Goal: Transaction & Acquisition: Book appointment/travel/reservation

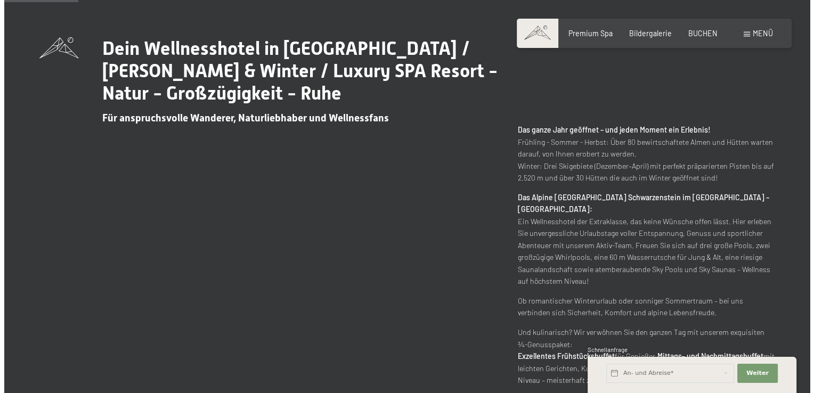
scroll to position [479, 0]
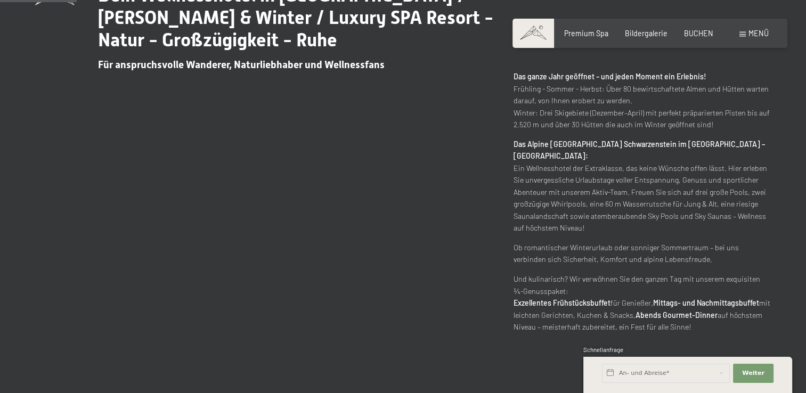
click at [756, 33] on span "Menü" at bounding box center [758, 33] width 20 height 9
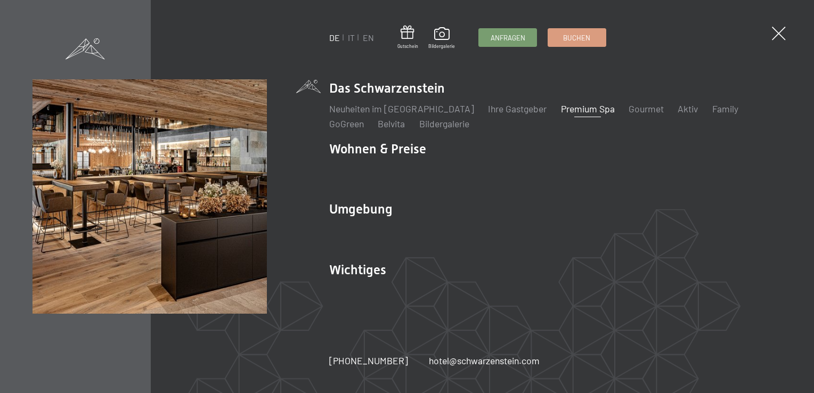
click at [572, 105] on link "Premium Spa" at bounding box center [588, 109] width 54 height 12
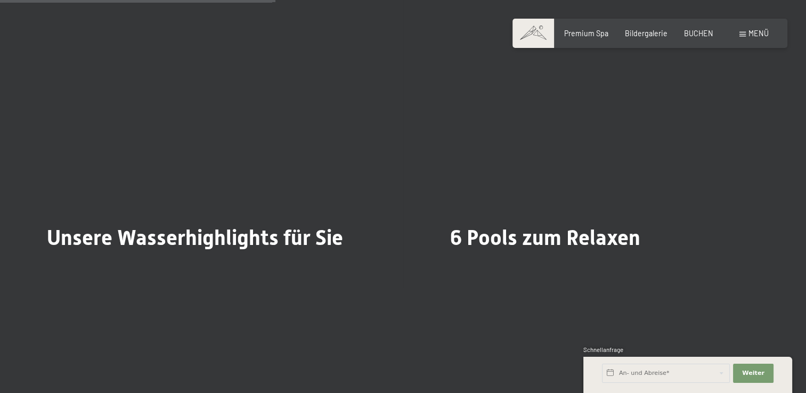
scroll to position [2290, 0]
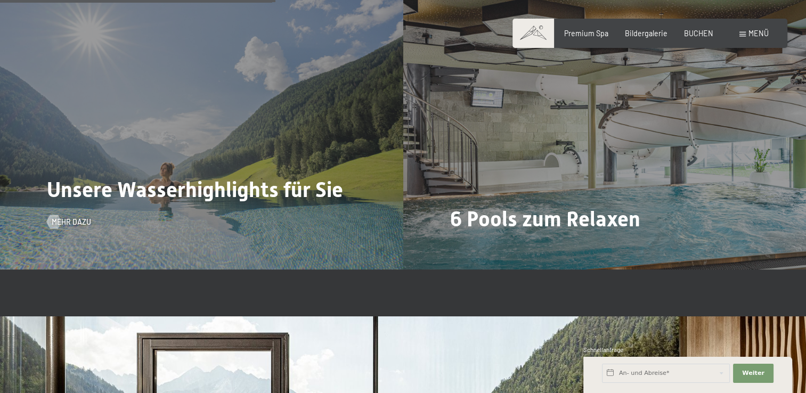
click at [274, 192] on span "Unsere Wasserhighlights für Sie" at bounding box center [195, 189] width 296 height 25
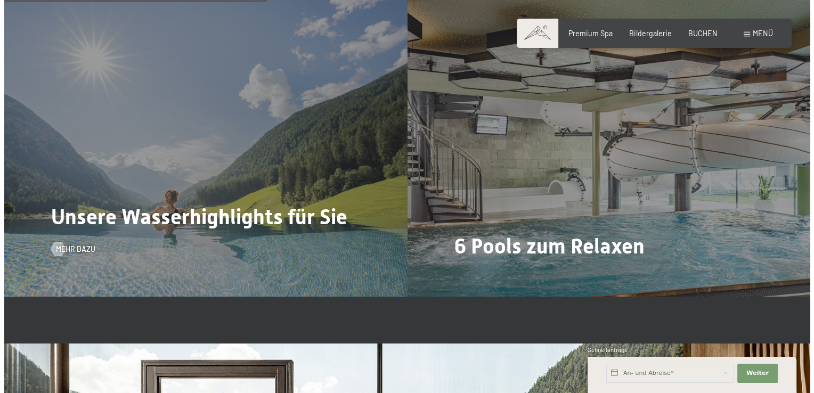
scroll to position [2344, 0]
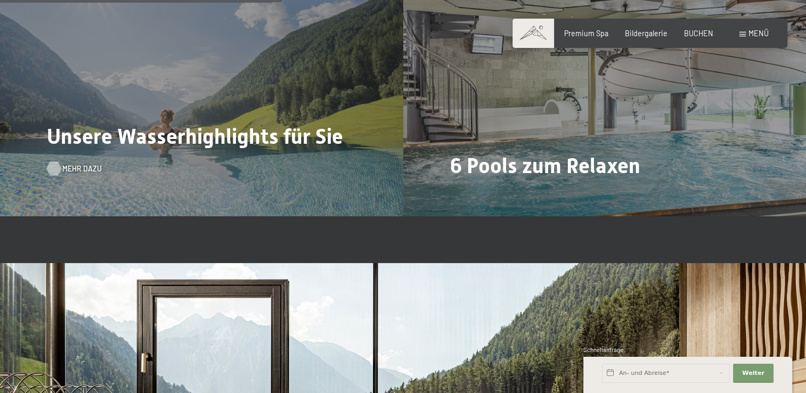
click at [77, 170] on span "Mehr dazu" at bounding box center [81, 169] width 39 height 11
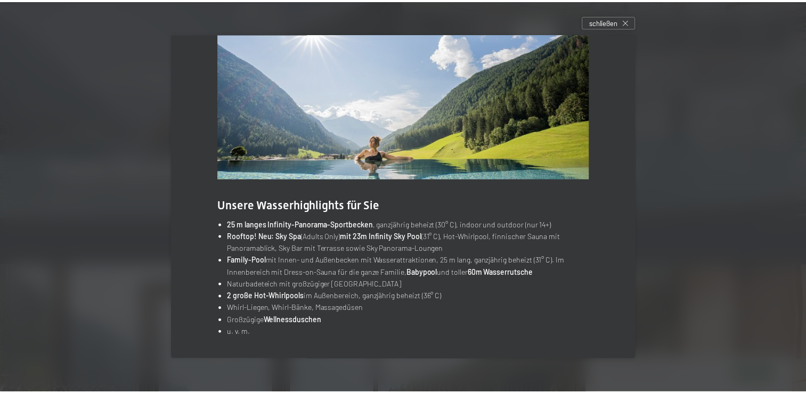
scroll to position [0, 0]
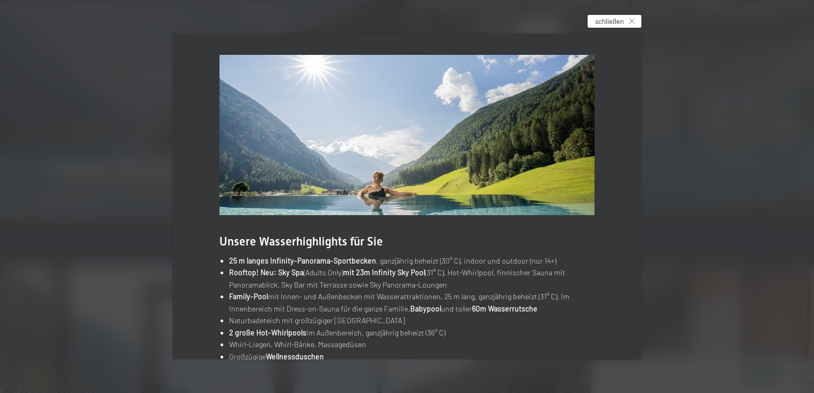
click at [620, 21] on span "schließen" at bounding box center [609, 22] width 29 height 10
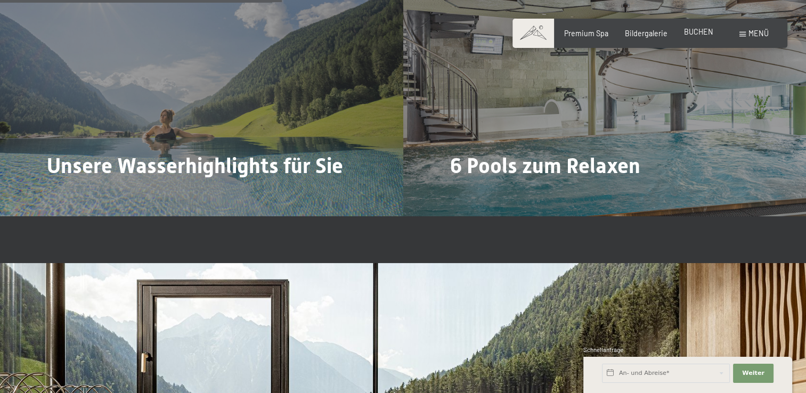
click at [691, 29] on span "BUCHEN" at bounding box center [698, 31] width 29 height 9
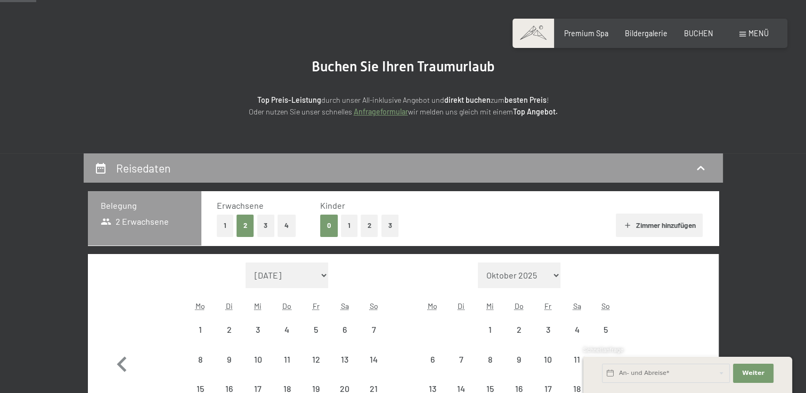
scroll to position [160, 0]
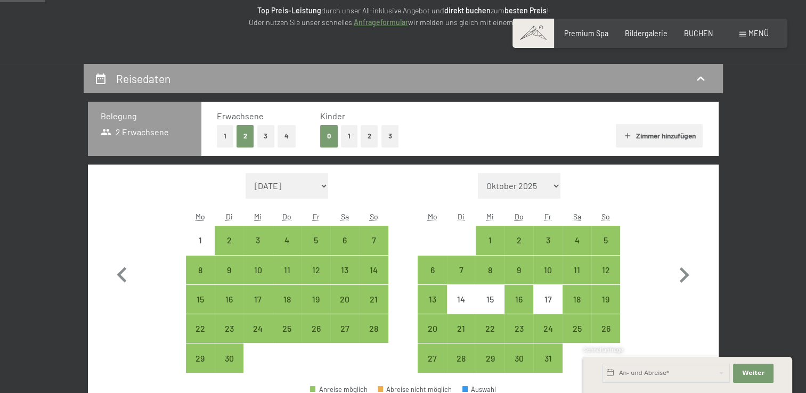
click at [362, 137] on button "2" at bounding box center [370, 136] width 18 height 22
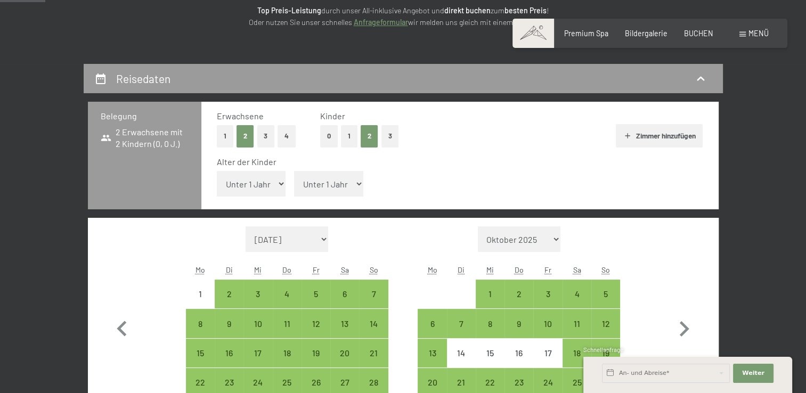
click at [271, 186] on select "Unter 1 Jahr 1 Jahr 2 Jahre 3 Jahre 4 Jahre 5 Jahre 6 Jahre 7 Jahre 8 Jahre 9 J…" at bounding box center [251, 184] width 69 height 26
select select "14"
click at [217, 171] on select "Unter 1 Jahr 1 Jahr 2 Jahre 3 Jahre 4 Jahre 5 Jahre 6 Jahre 7 Jahre 8 Jahre 9 J…" at bounding box center [251, 184] width 69 height 26
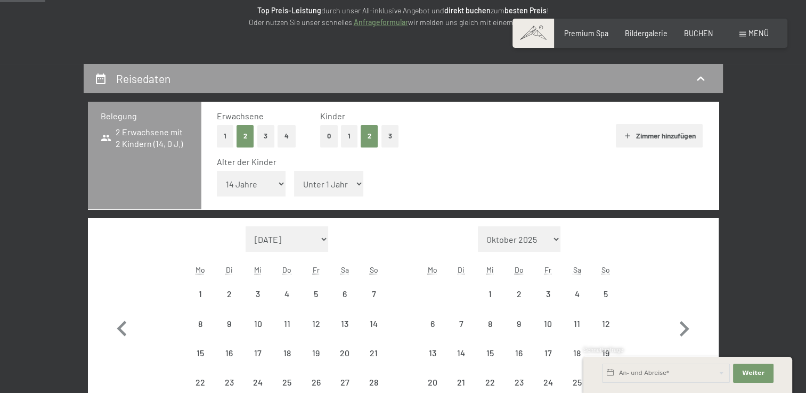
click at [309, 182] on select "Unter 1 Jahr 1 Jahr 2 Jahre 3 Jahre 4 Jahre 5 Jahre 6 Jahre 7 Jahre 8 Jahre 9 J…" at bounding box center [328, 184] width 69 height 26
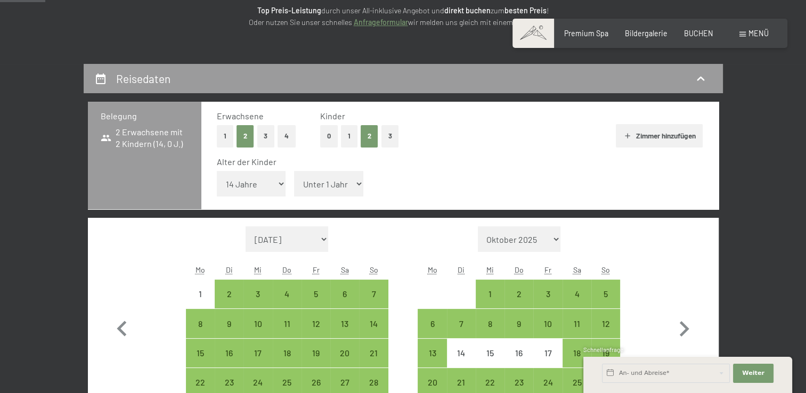
select select "16"
click at [294, 171] on select "Unter 1 Jahr 1 Jahr 2 Jahre 3 Jahre 4 Jahre 5 Jahre 6 Jahre 7 Jahre 8 Jahre 9 J…" at bounding box center [328, 184] width 69 height 26
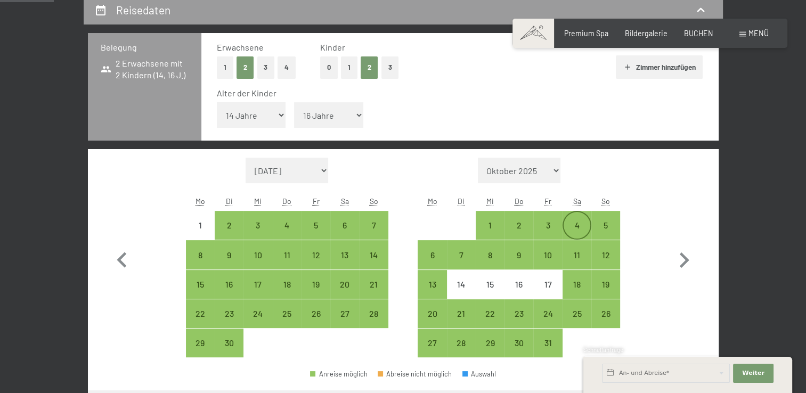
scroll to position [266, 0]
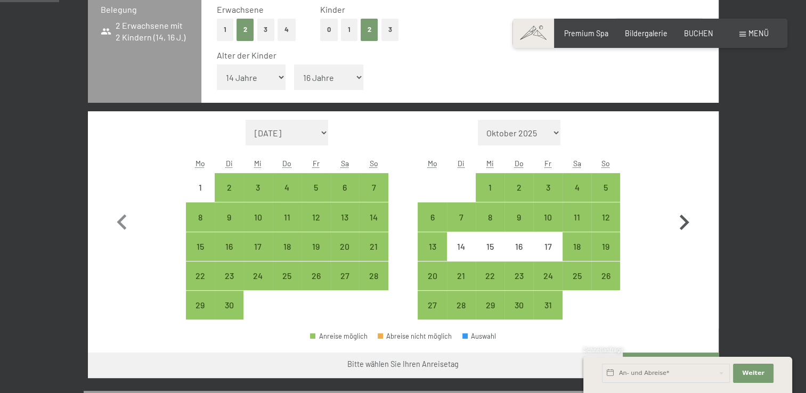
click at [684, 218] on icon "button" at bounding box center [685, 222] width 10 height 15
select select "2025-10-01"
select select "2025-11-01"
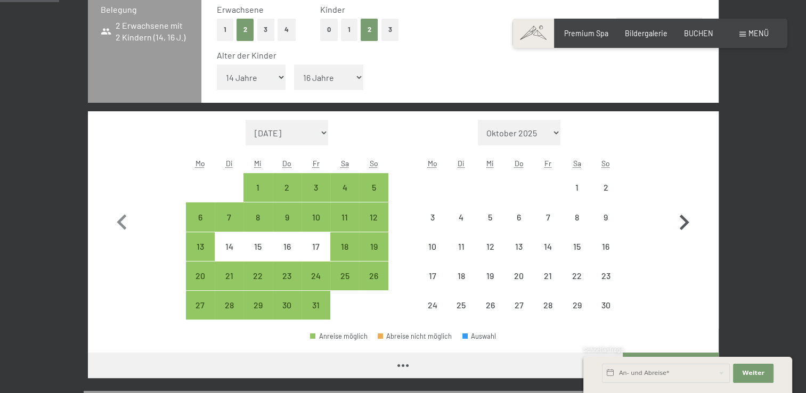
click at [684, 218] on icon "button" at bounding box center [685, 222] width 10 height 15
select select "2025-11-01"
select select "2025-12-01"
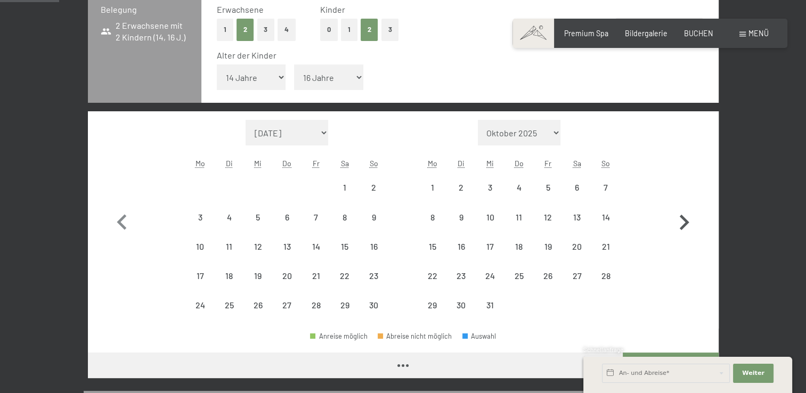
click at [684, 218] on icon "button" at bounding box center [685, 222] width 10 height 15
select select "2025-12-01"
select select "2026-01-01"
select select "2025-12-01"
select select "2026-01-01"
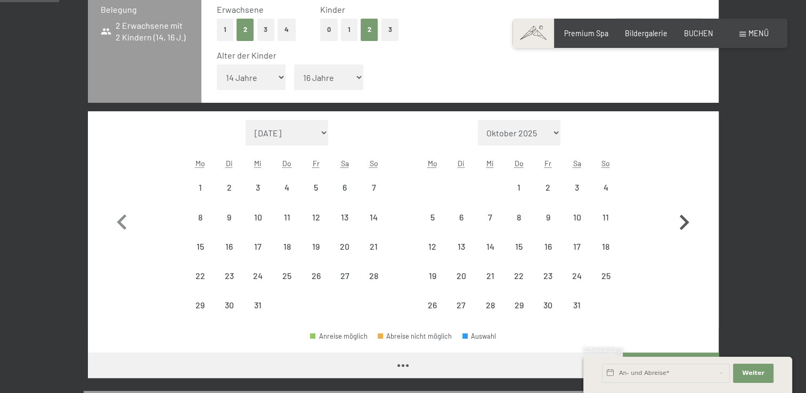
click at [684, 218] on icon "button" at bounding box center [685, 222] width 10 height 15
select select "2026-01-01"
select select "2026-02-01"
select select "2026-01-01"
select select "2026-02-01"
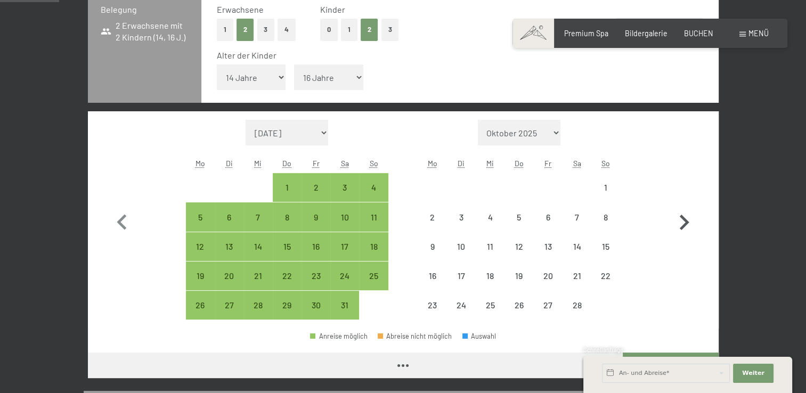
click at [684, 218] on icon "button" at bounding box center [685, 222] width 10 height 15
select select "2026-02-01"
select select "2026-03-01"
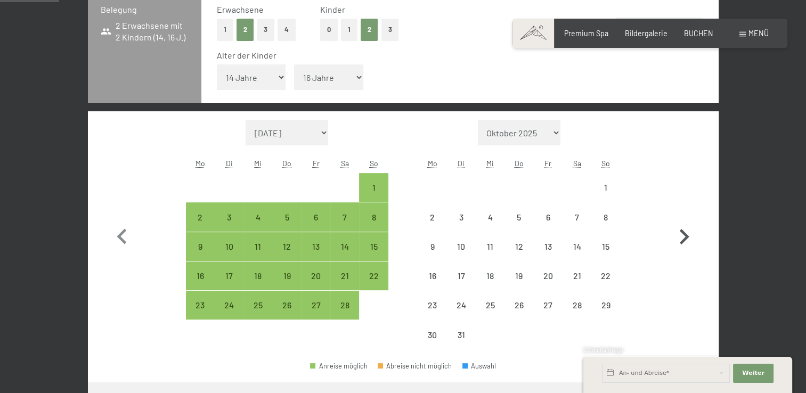
click at [684, 218] on button "button" at bounding box center [683, 235] width 31 height 230
select select "2026-03-01"
select select "2026-04-01"
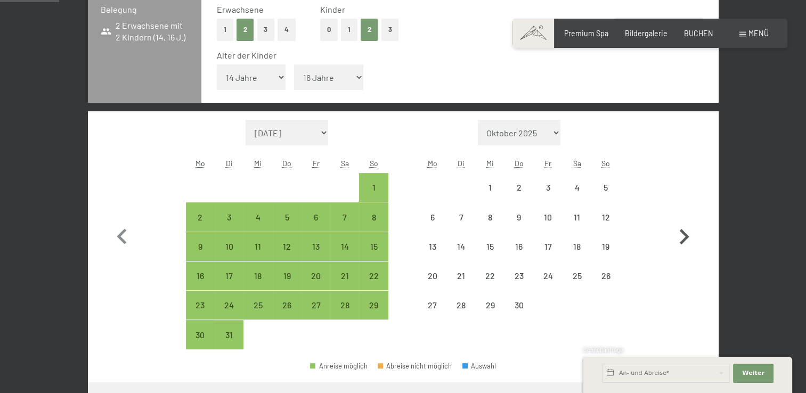
click at [684, 218] on button "button" at bounding box center [683, 235] width 31 height 230
select select "2026-04-01"
select select "2026-05-01"
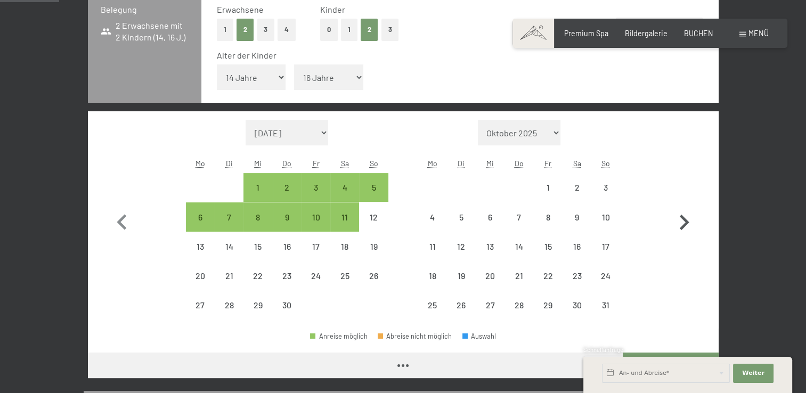
select select "2026-04-01"
select select "2026-05-01"
click at [684, 218] on icon "button" at bounding box center [685, 222] width 10 height 15
select select "2026-05-01"
select select "2026-06-01"
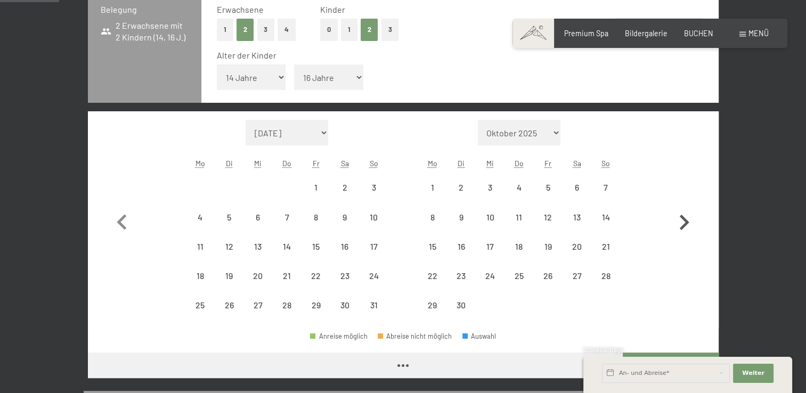
click at [684, 218] on icon "button" at bounding box center [685, 222] width 10 height 15
select select "2026-06-01"
select select "2026-07-01"
select select "2026-06-01"
select select "2026-07-01"
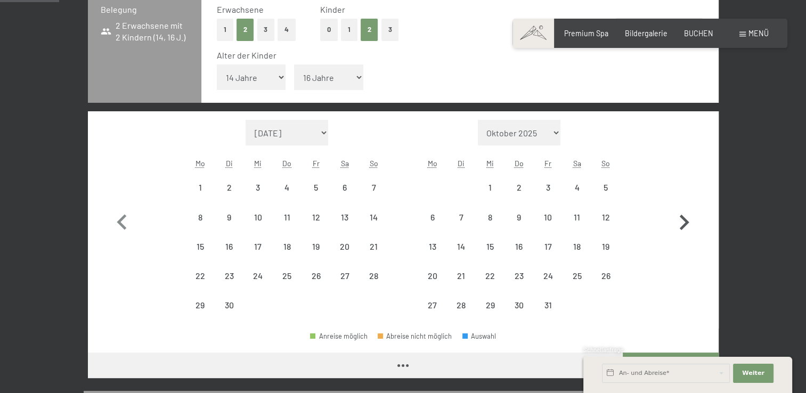
click at [684, 218] on icon "button" at bounding box center [685, 222] width 10 height 15
select select "2026-07-01"
select select "2026-08-01"
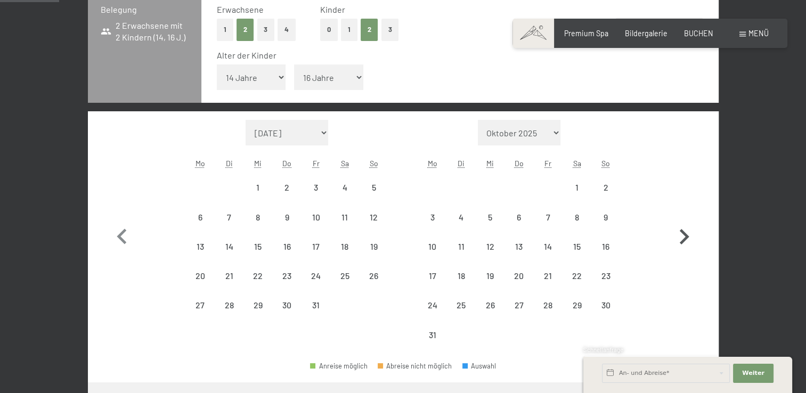
select select "2026-07-01"
select select "2026-08-01"
click at [122, 240] on icon "button" at bounding box center [122, 236] width 10 height 15
select select "2026-06-01"
select select "2026-07-01"
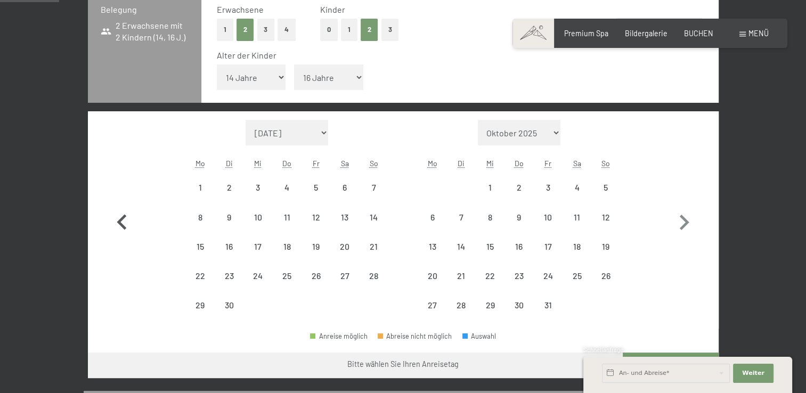
click at [122, 240] on button "button" at bounding box center [122, 220] width 31 height 200
select select "2026-05-01"
select select "2026-06-01"
click at [122, 240] on button "button" at bounding box center [122, 220] width 31 height 200
select select "2026-04-01"
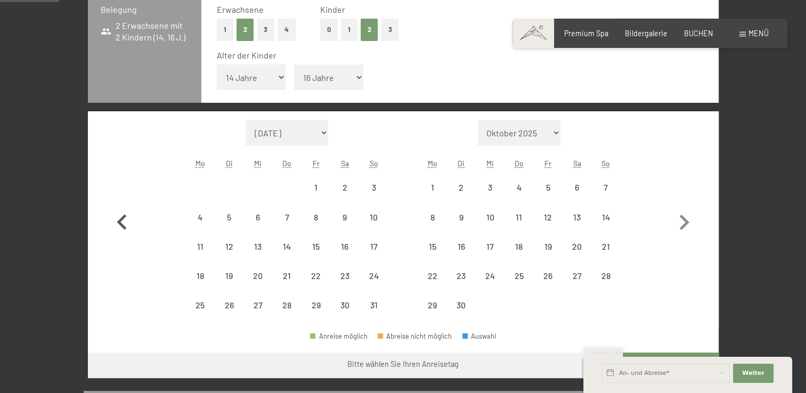
select select "2026-05-01"
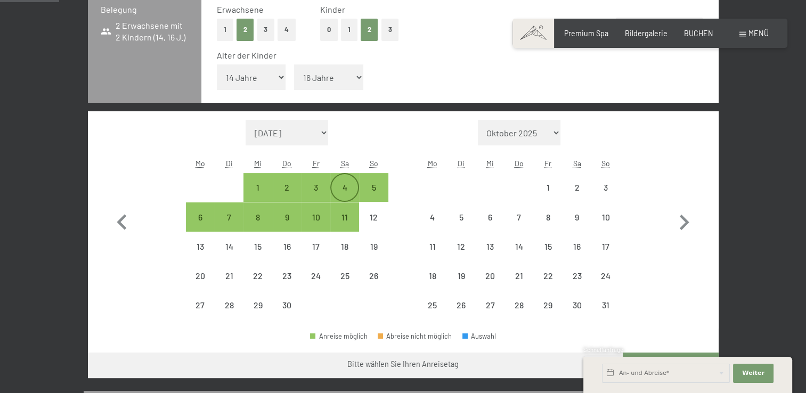
click at [339, 184] on div "4" at bounding box center [344, 196] width 27 height 27
select select "2026-04-01"
select select "2026-05-01"
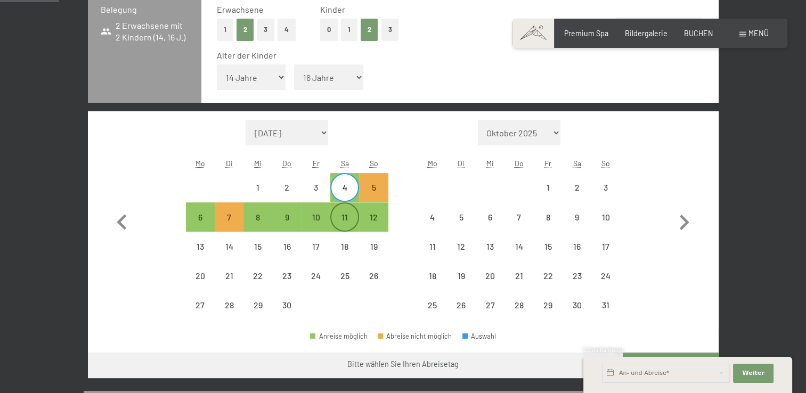
click at [341, 215] on div "11" at bounding box center [344, 226] width 27 height 27
select select "2026-04-01"
select select "2026-05-01"
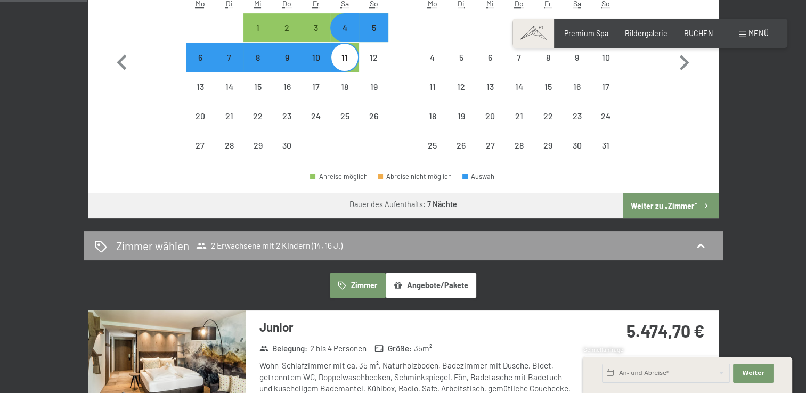
click at [662, 206] on button "Weiter zu „Zimmer“" at bounding box center [670, 206] width 95 height 26
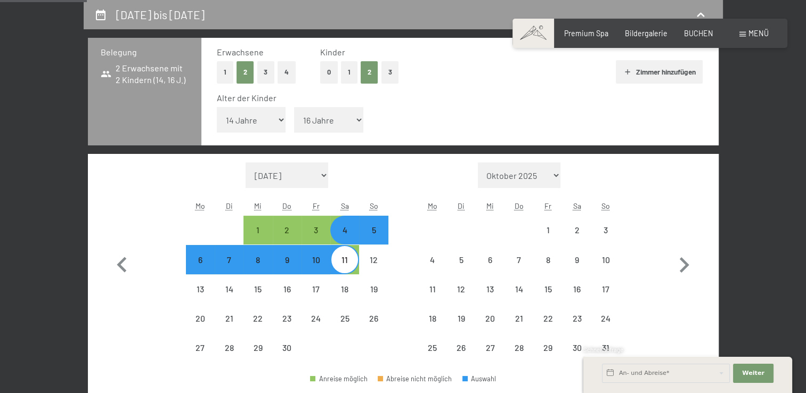
select select "2026-04-01"
select select "2026-05-01"
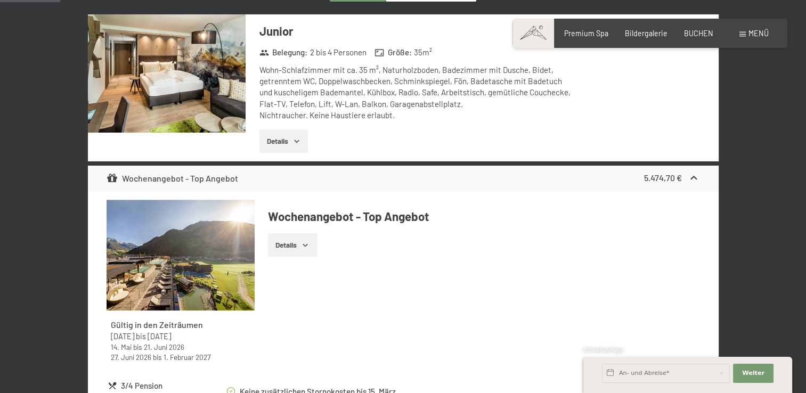
scroll to position [117, 0]
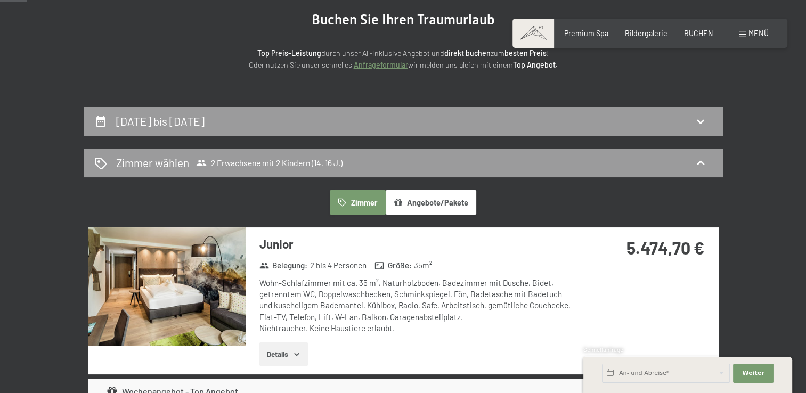
click at [279, 349] on button "Details" at bounding box center [283, 354] width 48 height 23
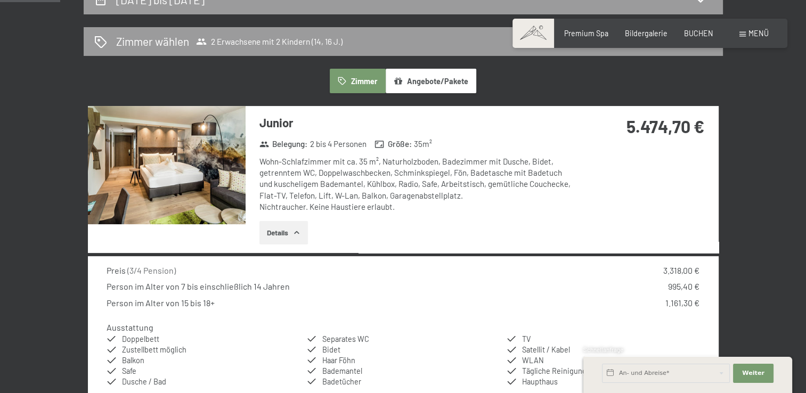
scroll to position [277, 0]
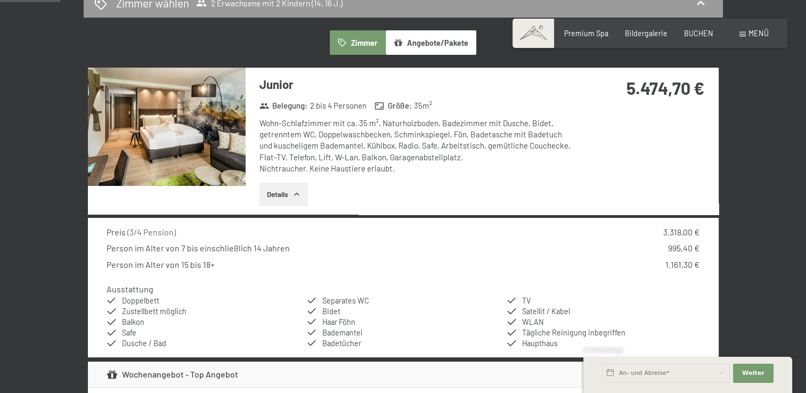
click at [202, 140] on img at bounding box center [167, 127] width 158 height 118
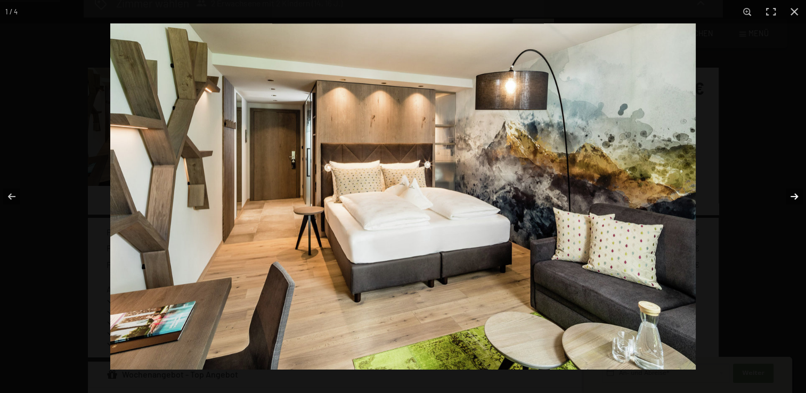
click at [790, 195] on button "button" at bounding box center [787, 196] width 37 height 53
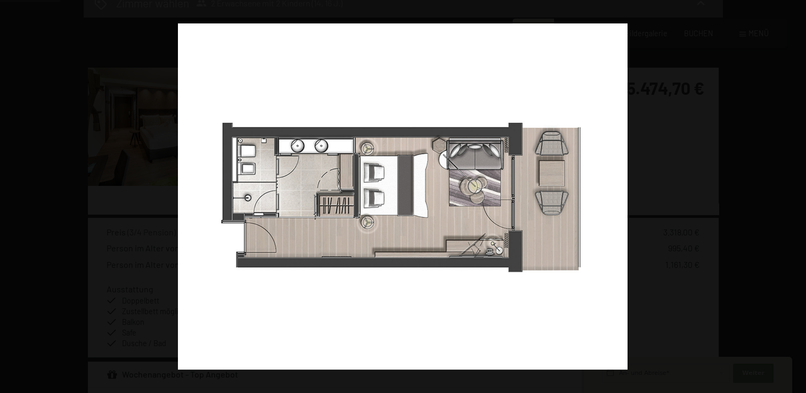
click at [790, 195] on button "button" at bounding box center [787, 196] width 37 height 53
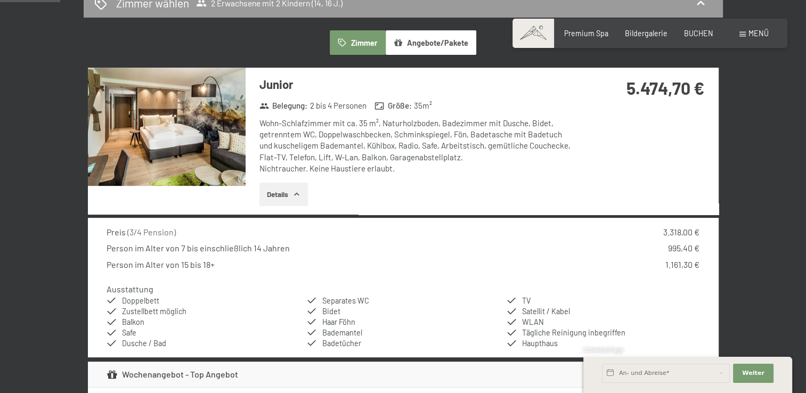
click at [0, 0] on button "button" at bounding box center [0, 0] width 0 height 0
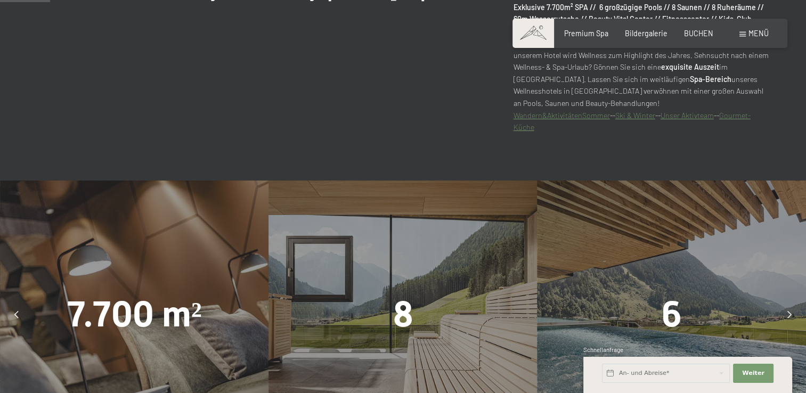
scroll to position [692, 0]
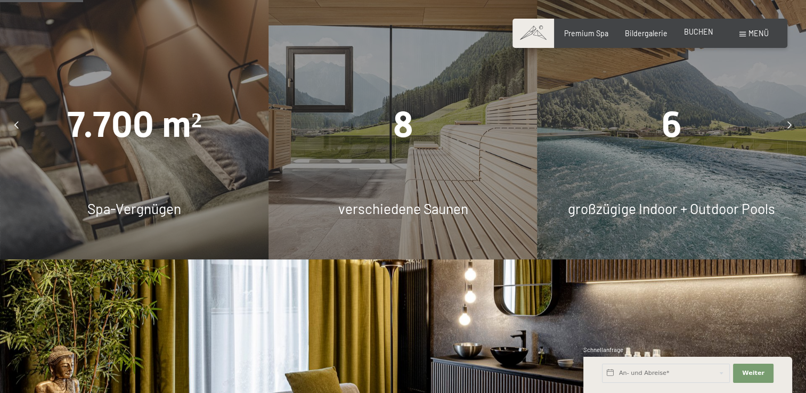
click at [712, 30] on span "BUCHEN" at bounding box center [698, 31] width 29 height 9
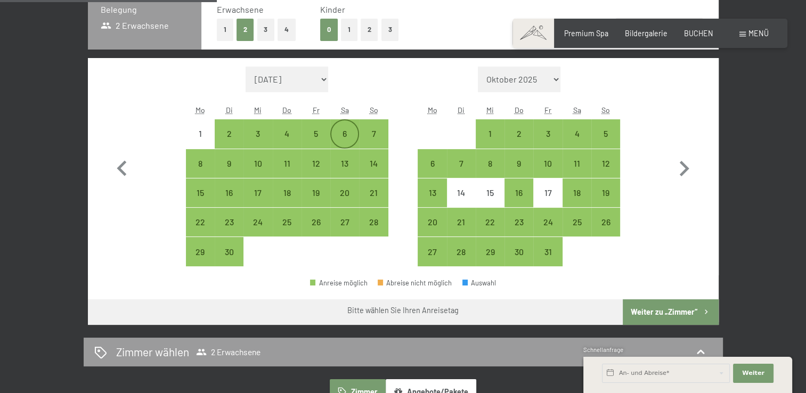
click at [344, 131] on div "6" at bounding box center [344, 142] width 27 height 27
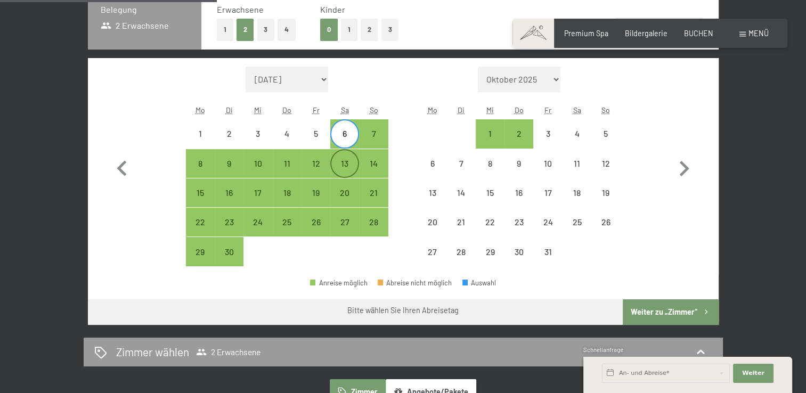
click at [343, 160] on div "13" at bounding box center [344, 172] width 27 height 27
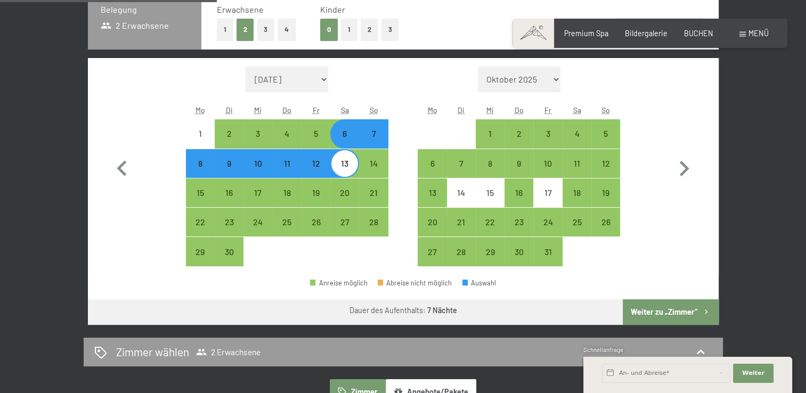
click at [684, 312] on button "Weiter zu „Zimmer“" at bounding box center [670, 312] width 95 height 26
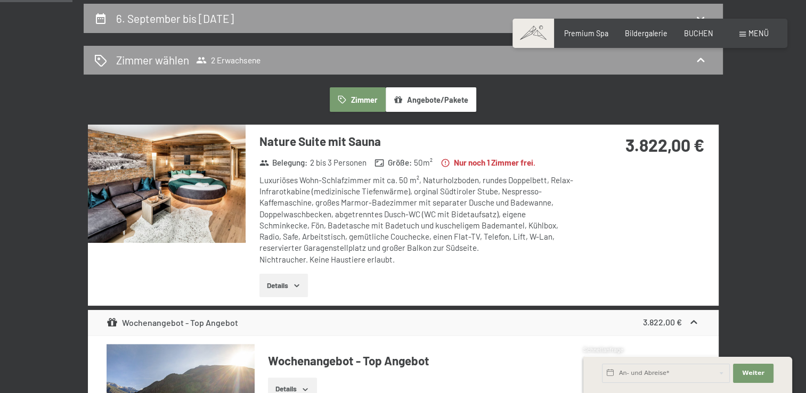
scroll to position [11, 0]
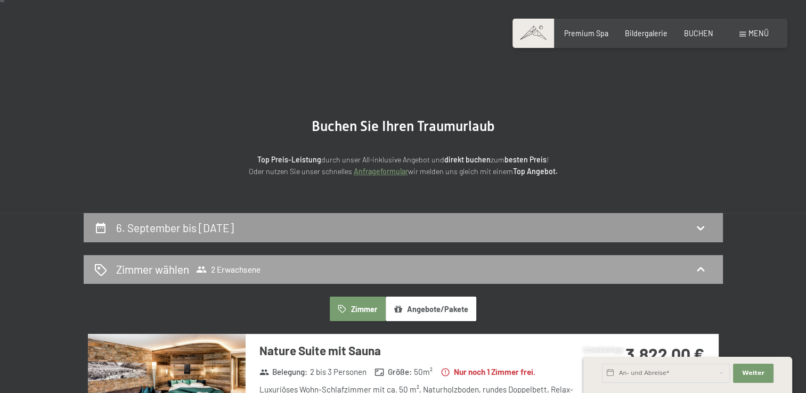
click at [224, 266] on span "2 Erwachsene" at bounding box center [228, 269] width 64 height 11
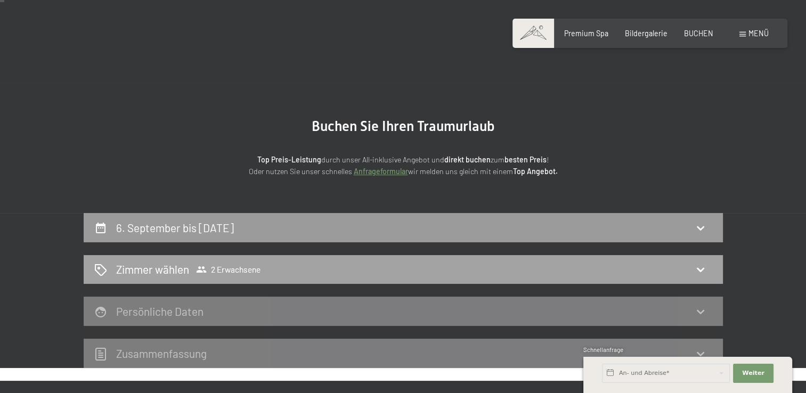
click at [324, 263] on div "Zimmer wählen 2 Erwachsene" at bounding box center [403, 269] width 618 height 15
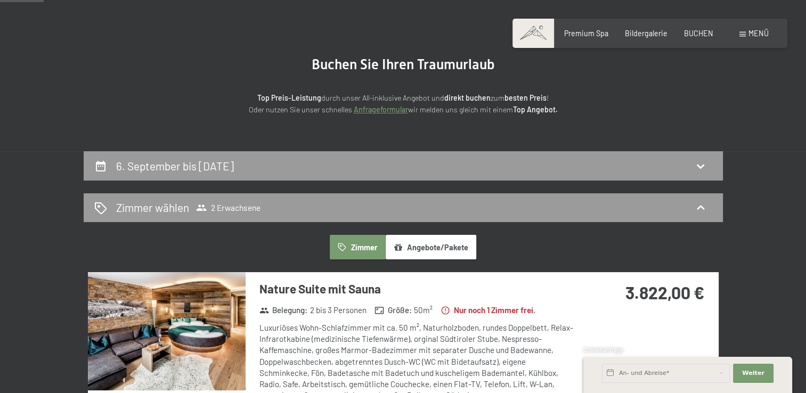
scroll to position [117, 0]
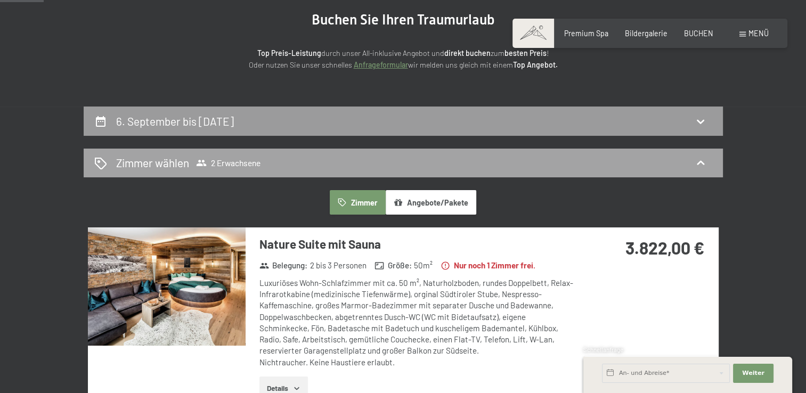
click at [698, 162] on icon at bounding box center [700, 163] width 13 height 13
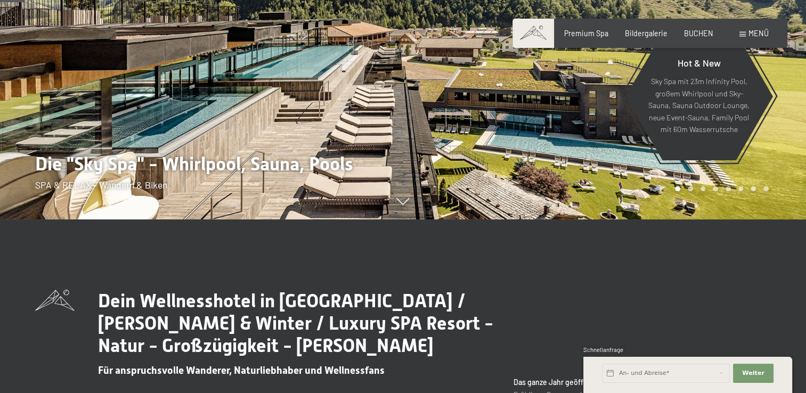
scroll to position [266, 0]
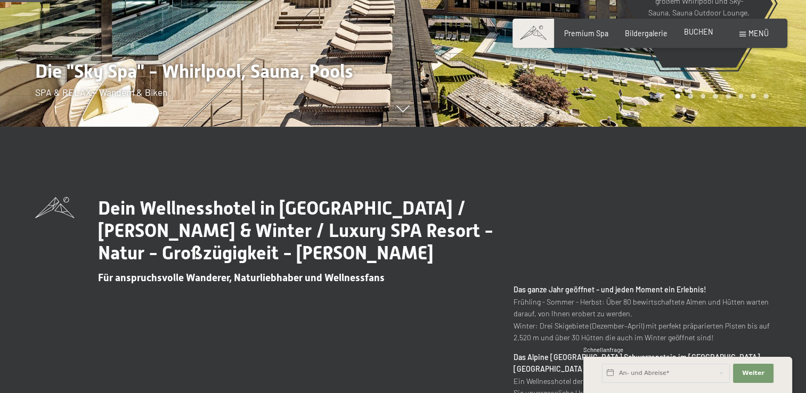
click at [699, 37] on div "BUCHEN" at bounding box center [698, 32] width 29 height 11
click at [700, 34] on span "BUCHEN" at bounding box center [698, 31] width 29 height 9
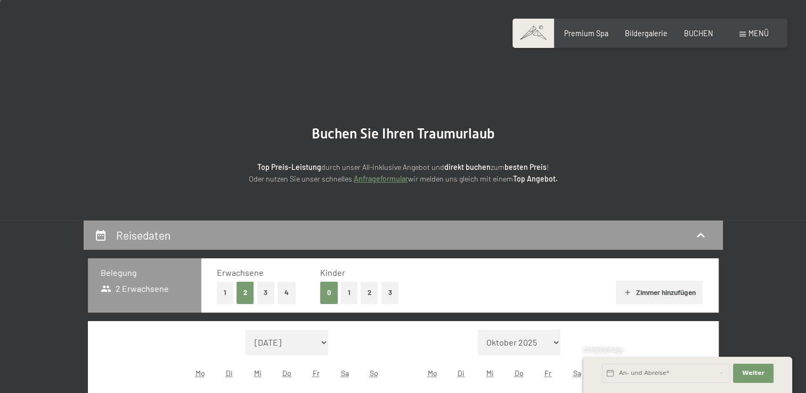
scroll to position [160, 0]
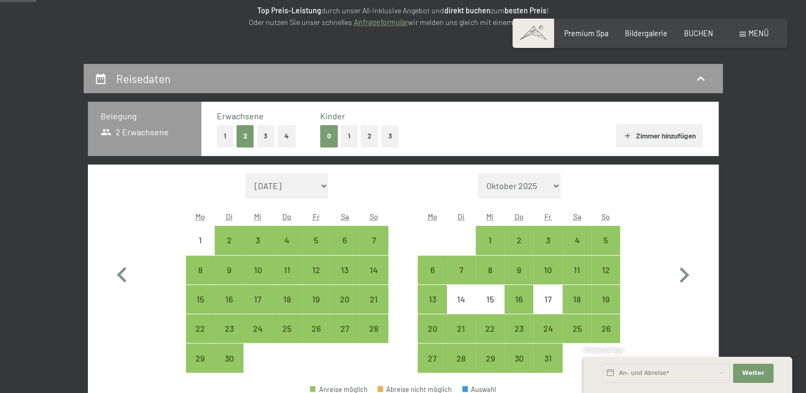
click at [368, 136] on button "2" at bounding box center [370, 136] width 18 height 22
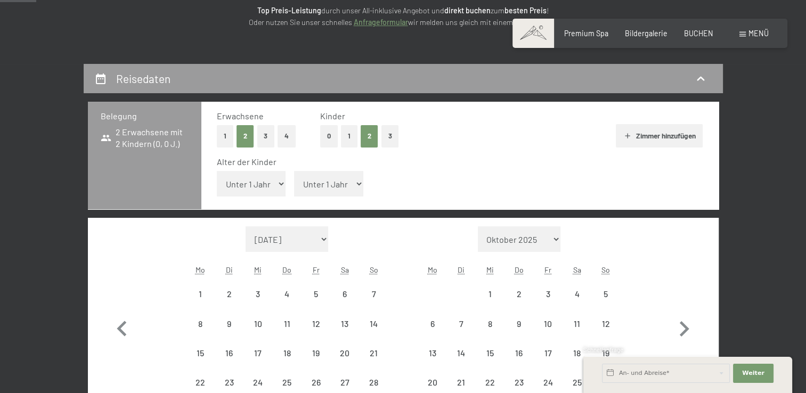
click at [260, 187] on select "Unter 1 Jahr 1 Jahr 2 Jahre 3 Jahre 4 Jahre 5 Jahre 6 Jahre 7 Jahre 8 Jahre 9 J…" at bounding box center [251, 184] width 69 height 26
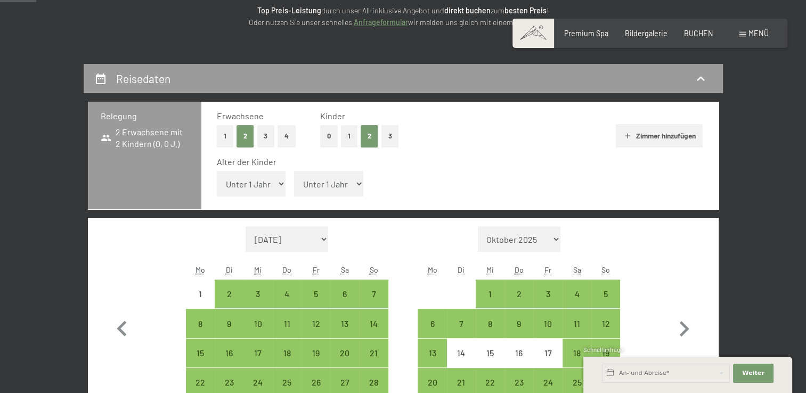
select select "14"
click at [217, 171] on select "Unter 1 Jahr 1 Jahr 2 Jahre 3 Jahre 4 Jahre 5 Jahre 6 Jahre 7 Jahre 8 Jahre 9 J…" at bounding box center [251, 184] width 69 height 26
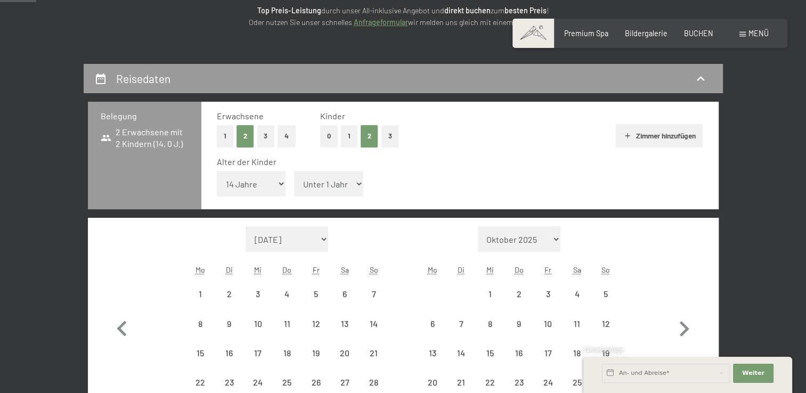
click at [357, 188] on select "Unter 1 Jahr 1 Jahr 2 Jahre 3 Jahre 4 Jahre 5 Jahre 6 Jahre 7 Jahre 8 Jahre 9 J…" at bounding box center [328, 184] width 69 height 26
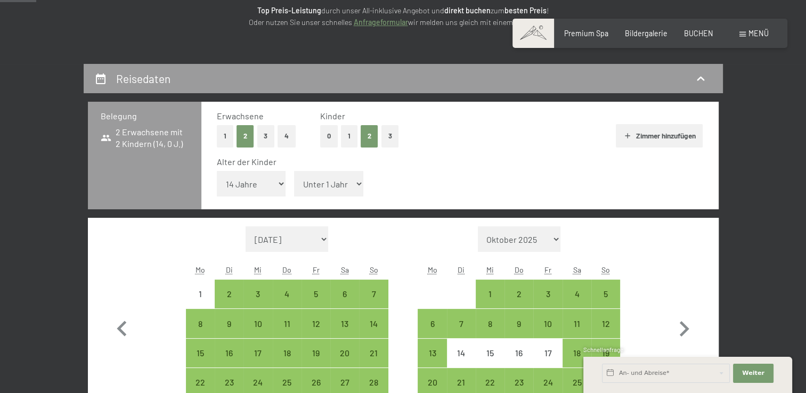
select select "16"
click at [294, 171] on select "Unter 1 Jahr 1 Jahr 2 Jahre 3 Jahre 4 Jahre 5 Jahre 6 Jahre 7 Jahre 8 Jahre 9 J…" at bounding box center [328, 184] width 69 height 26
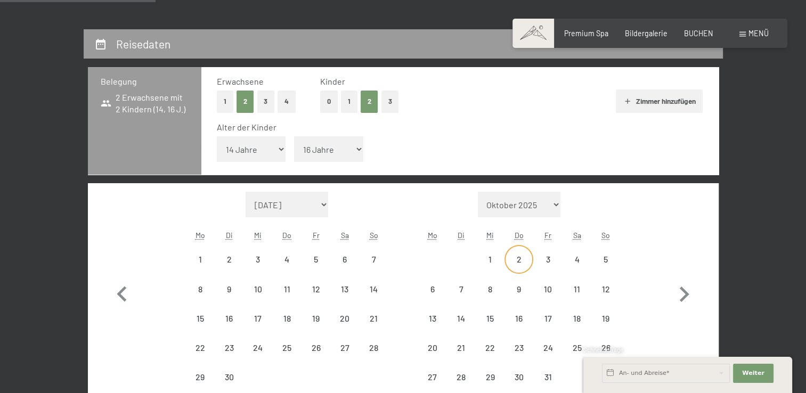
scroll to position [213, 0]
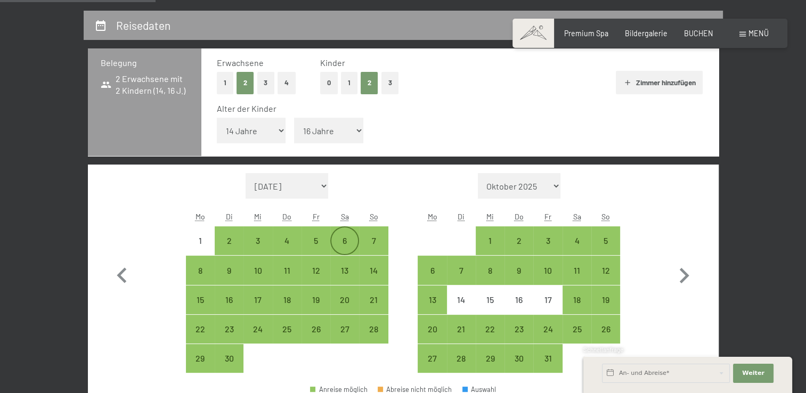
click at [343, 238] on div "6" at bounding box center [344, 250] width 27 height 27
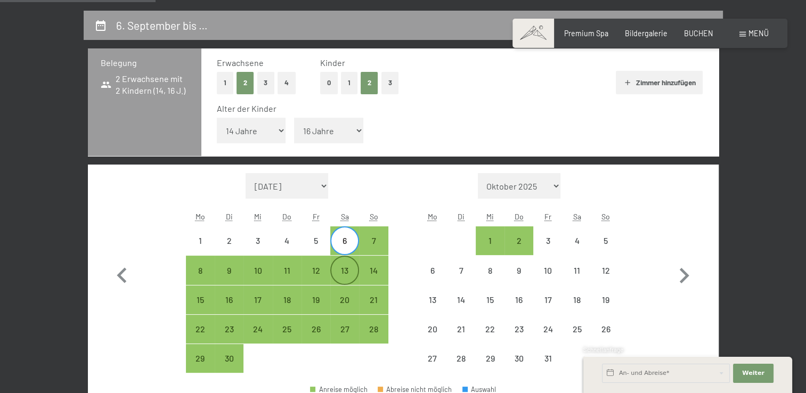
click at [345, 277] on div "13" at bounding box center [344, 279] width 27 height 27
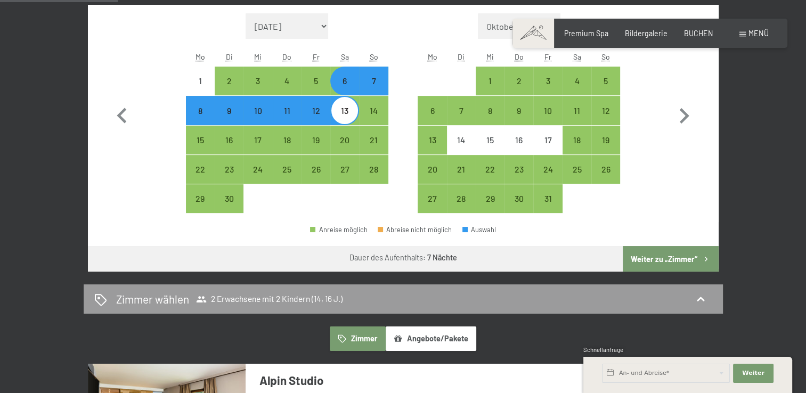
click at [656, 253] on button "Weiter zu „Zimmer“" at bounding box center [670, 259] width 95 height 26
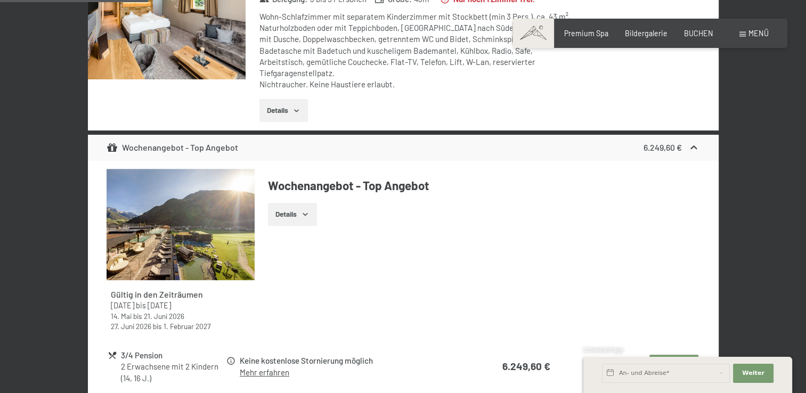
scroll to position [437, 0]
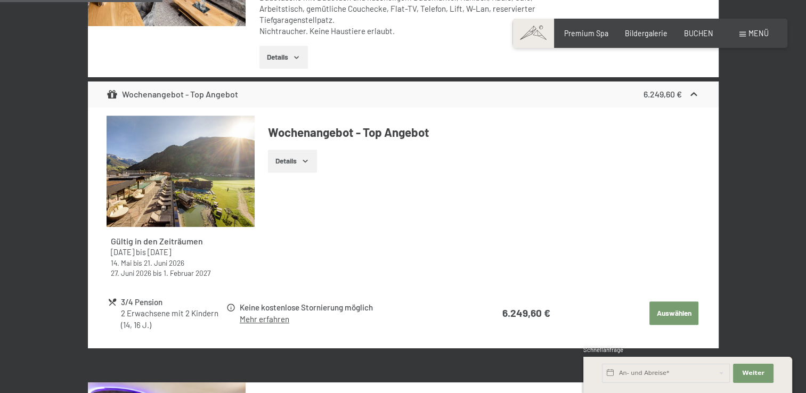
click at [277, 150] on button "Details" at bounding box center [292, 161] width 48 height 23
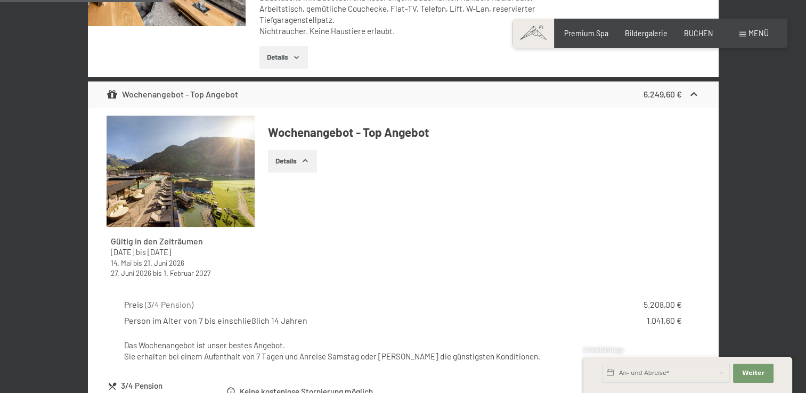
click at [315, 150] on button "Details" at bounding box center [292, 161] width 48 height 23
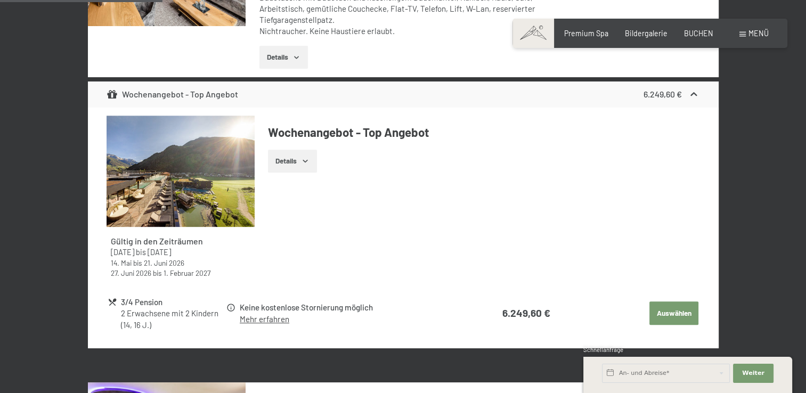
click at [312, 150] on button "Details" at bounding box center [292, 161] width 48 height 23
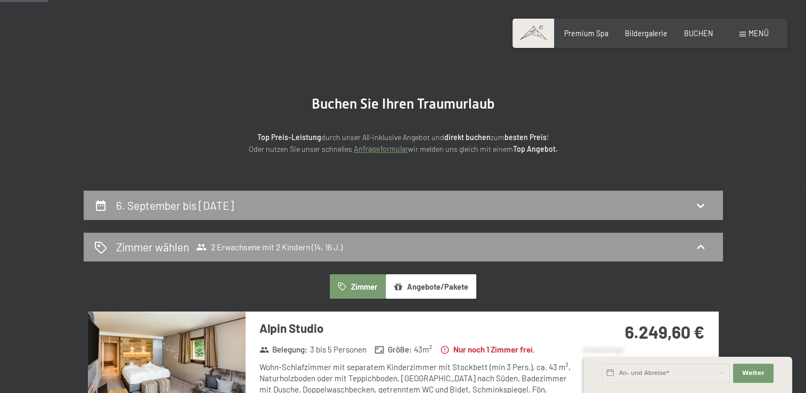
scroll to position [0, 0]
